Goal: Information Seeking & Learning: Learn about a topic

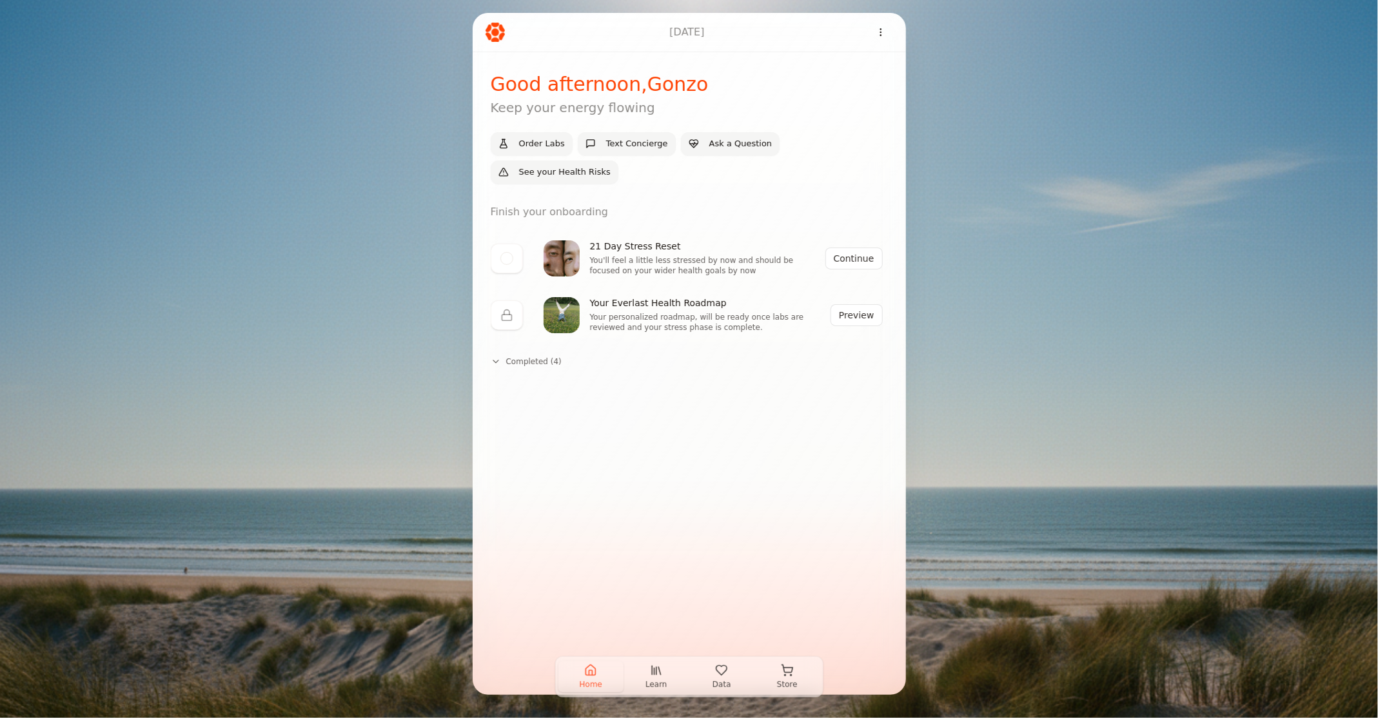
click at [980, 304] on div "[DATE] Good afternoon , Gonzo Keep your energy flowing Order Labs Text Concierg…" at bounding box center [689, 359] width 1378 height 718
click at [649, 686] on span "Learn" at bounding box center [656, 684] width 22 height 10
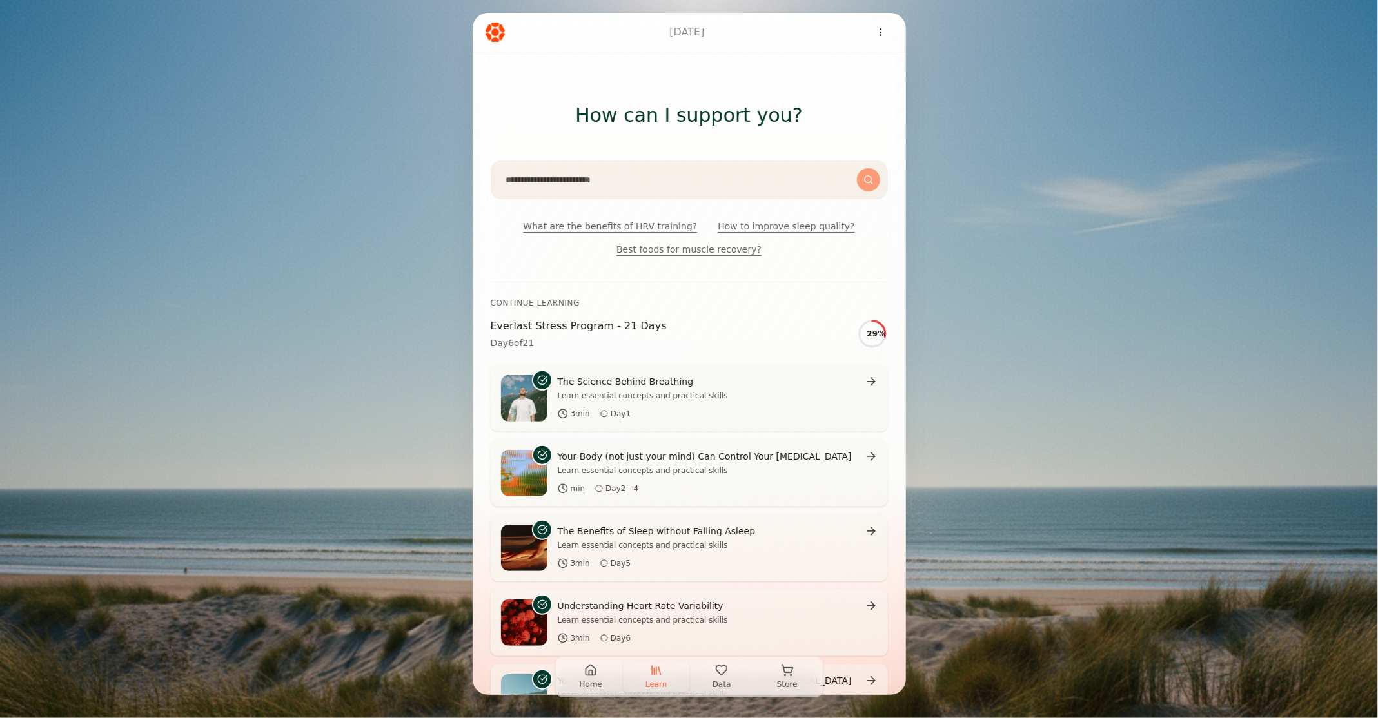
click at [730, 680] on button "Data" at bounding box center [722, 676] width 66 height 31
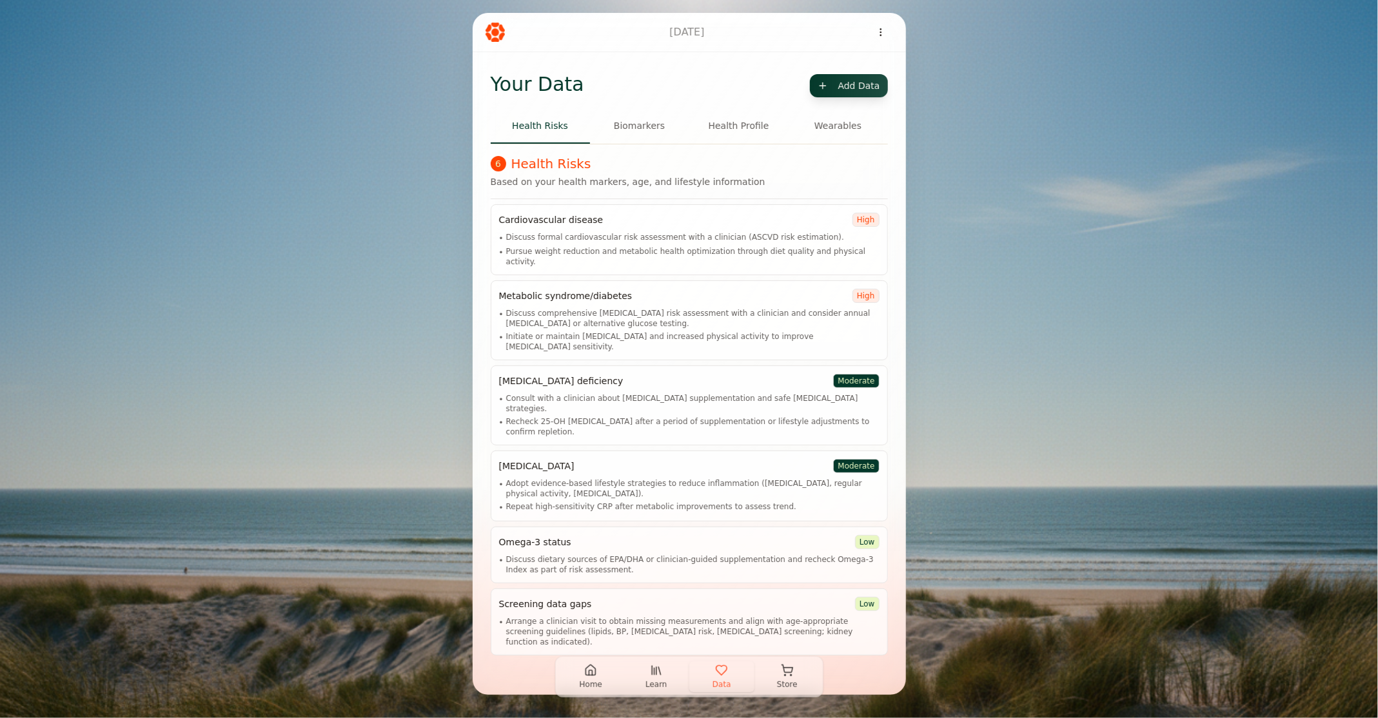
click at [659, 124] on button "Biomarkers" at bounding box center [639, 126] width 99 height 35
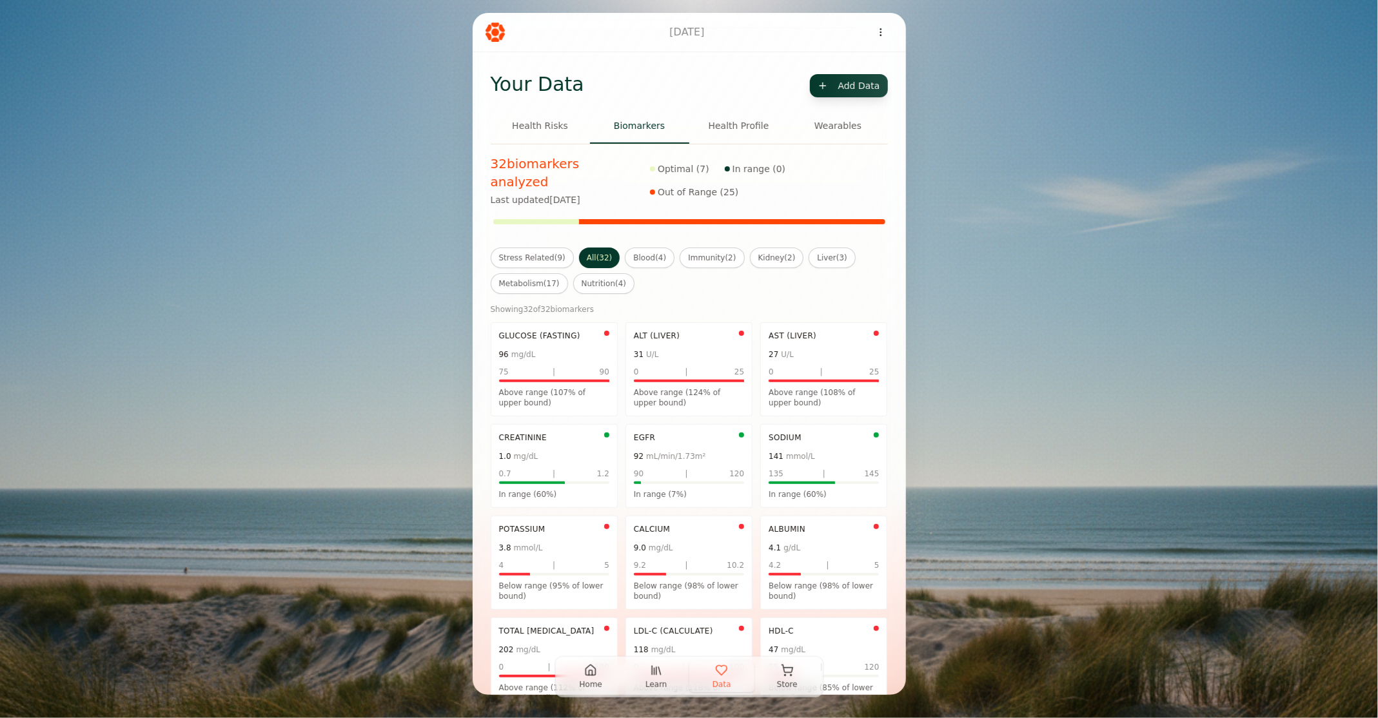
click at [727, 130] on button "Health Profile" at bounding box center [738, 126] width 99 height 35
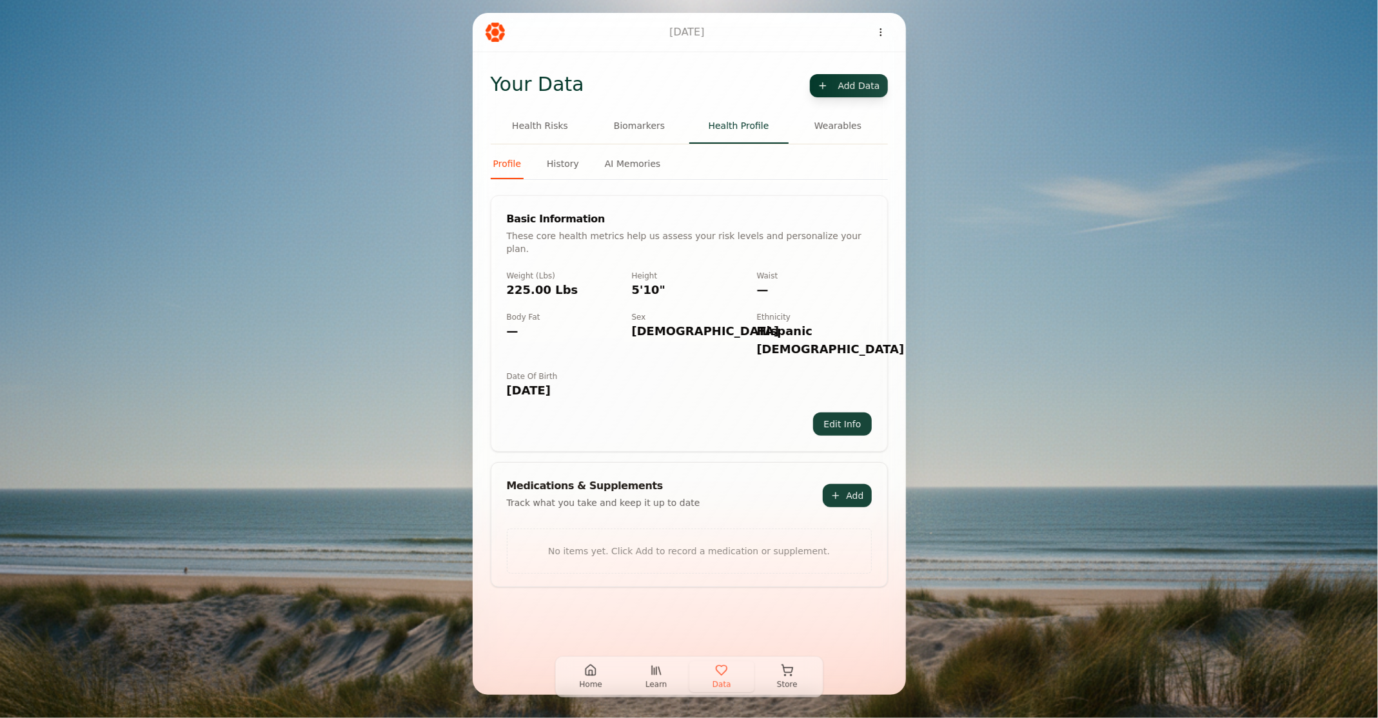
click at [831, 132] on button "Wearables" at bounding box center [837, 126] width 99 height 35
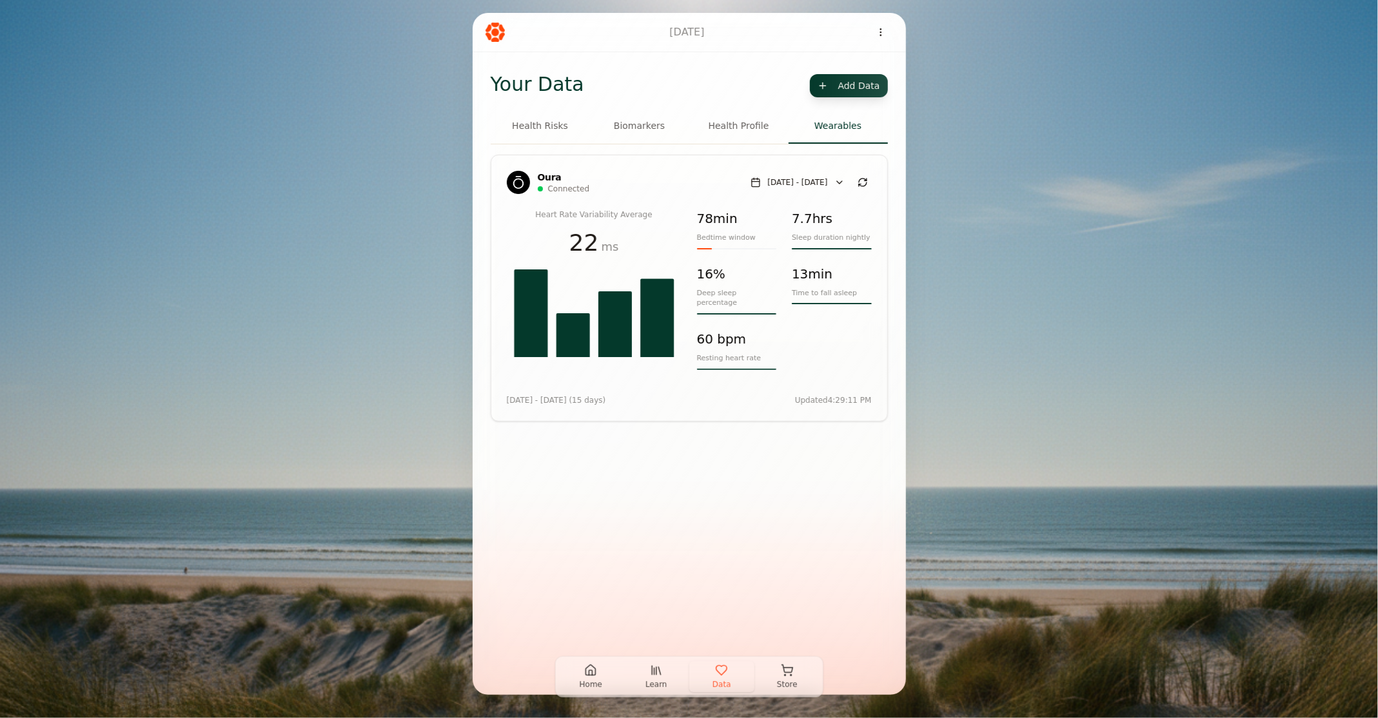
click at [638, 129] on button "Biomarkers" at bounding box center [639, 126] width 99 height 35
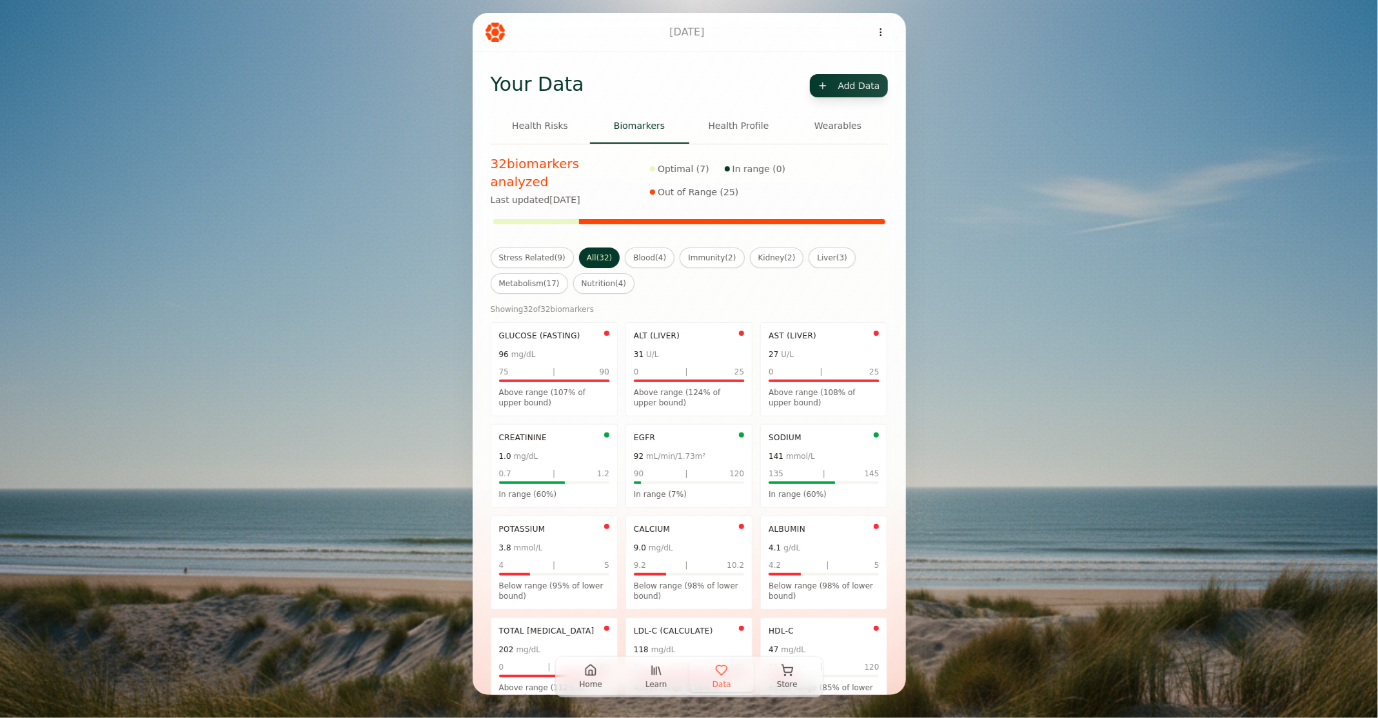
click at [536, 128] on button "Health Risks" at bounding box center [540, 126] width 99 height 35
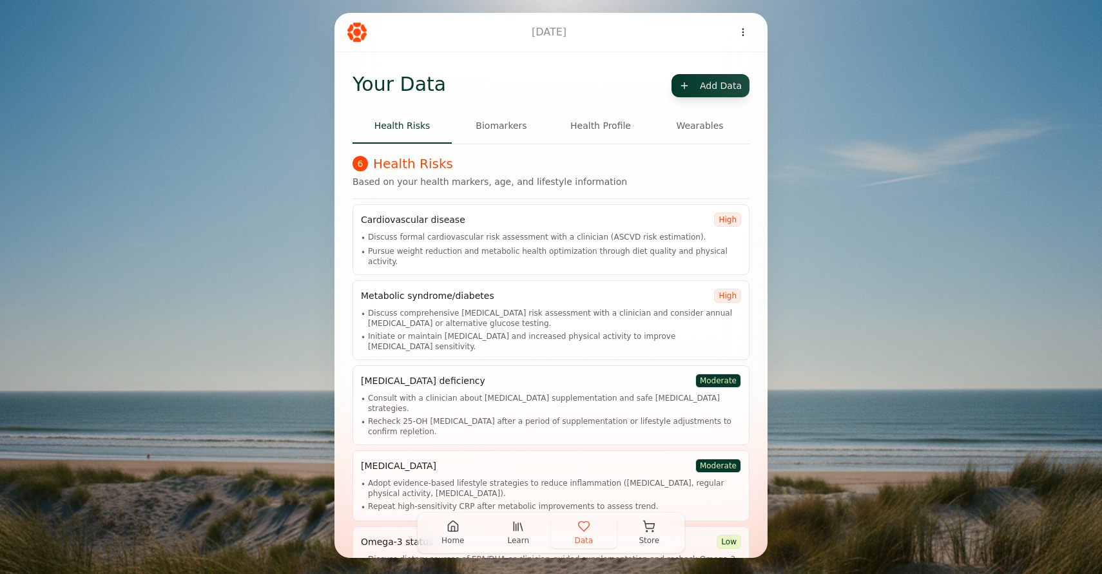
click at [519, 536] on span "Learn" at bounding box center [518, 541] width 22 height 10
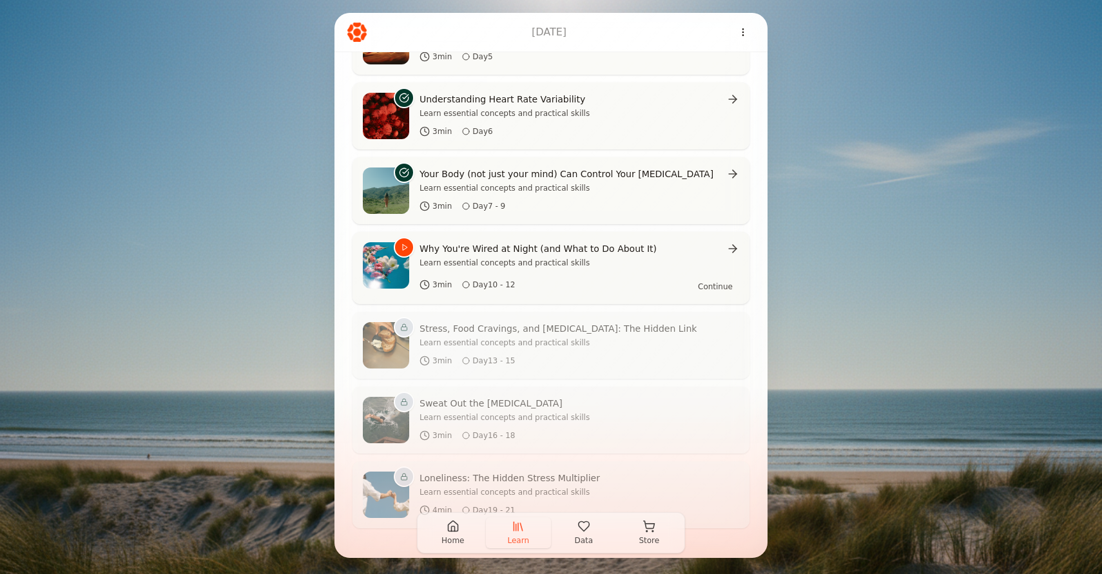
scroll to position [507, 0]
click at [451, 540] on span "Home" at bounding box center [453, 541] width 23 height 10
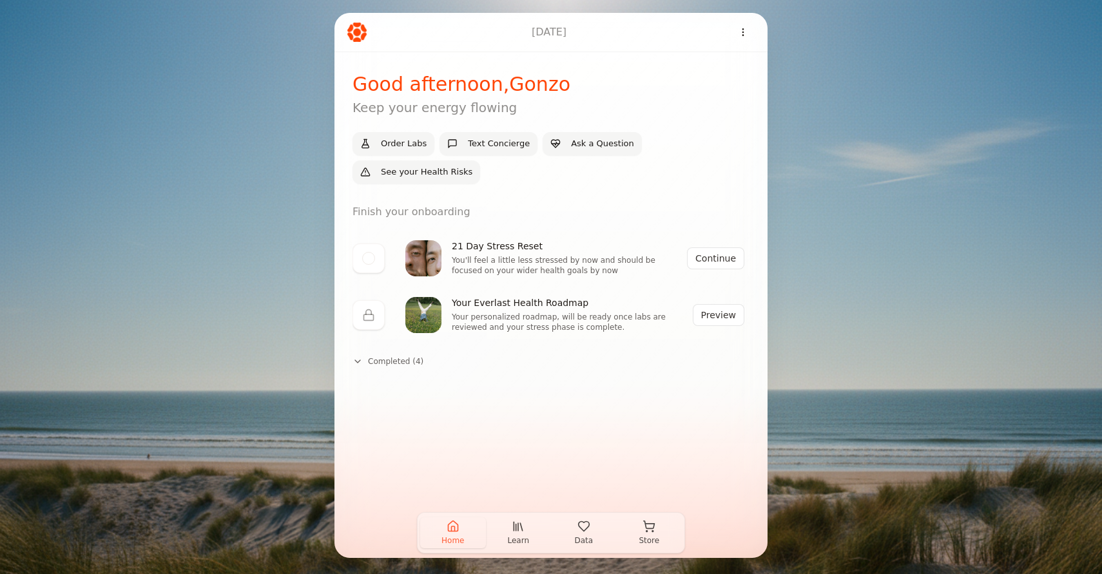
click at [670, 533] on button "Store" at bounding box center [650, 533] width 66 height 31
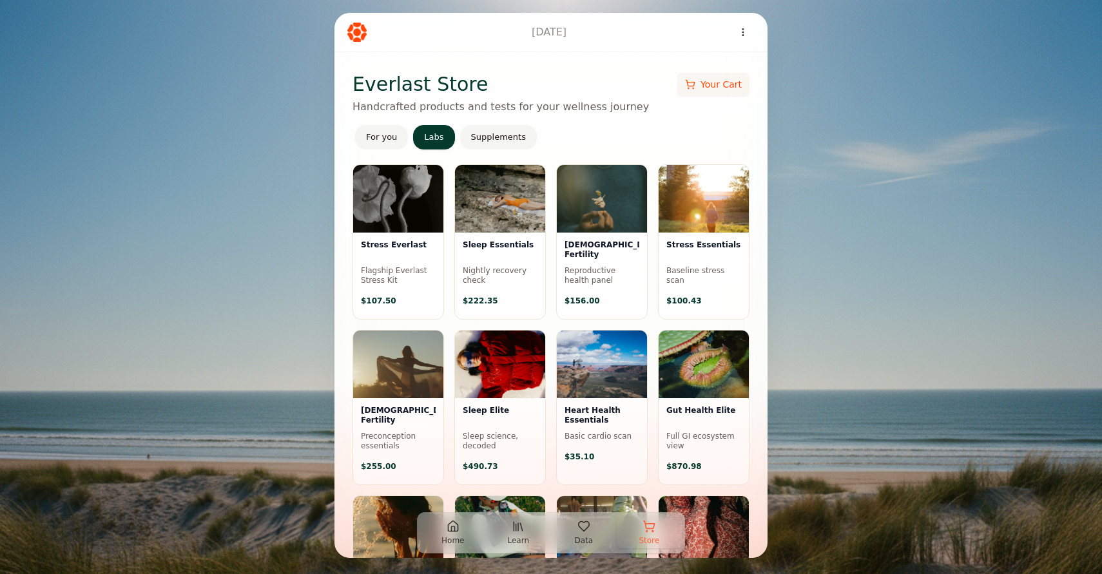
click at [382, 131] on button "For you" at bounding box center [381, 137] width 53 height 24
